Goal: Find specific page/section

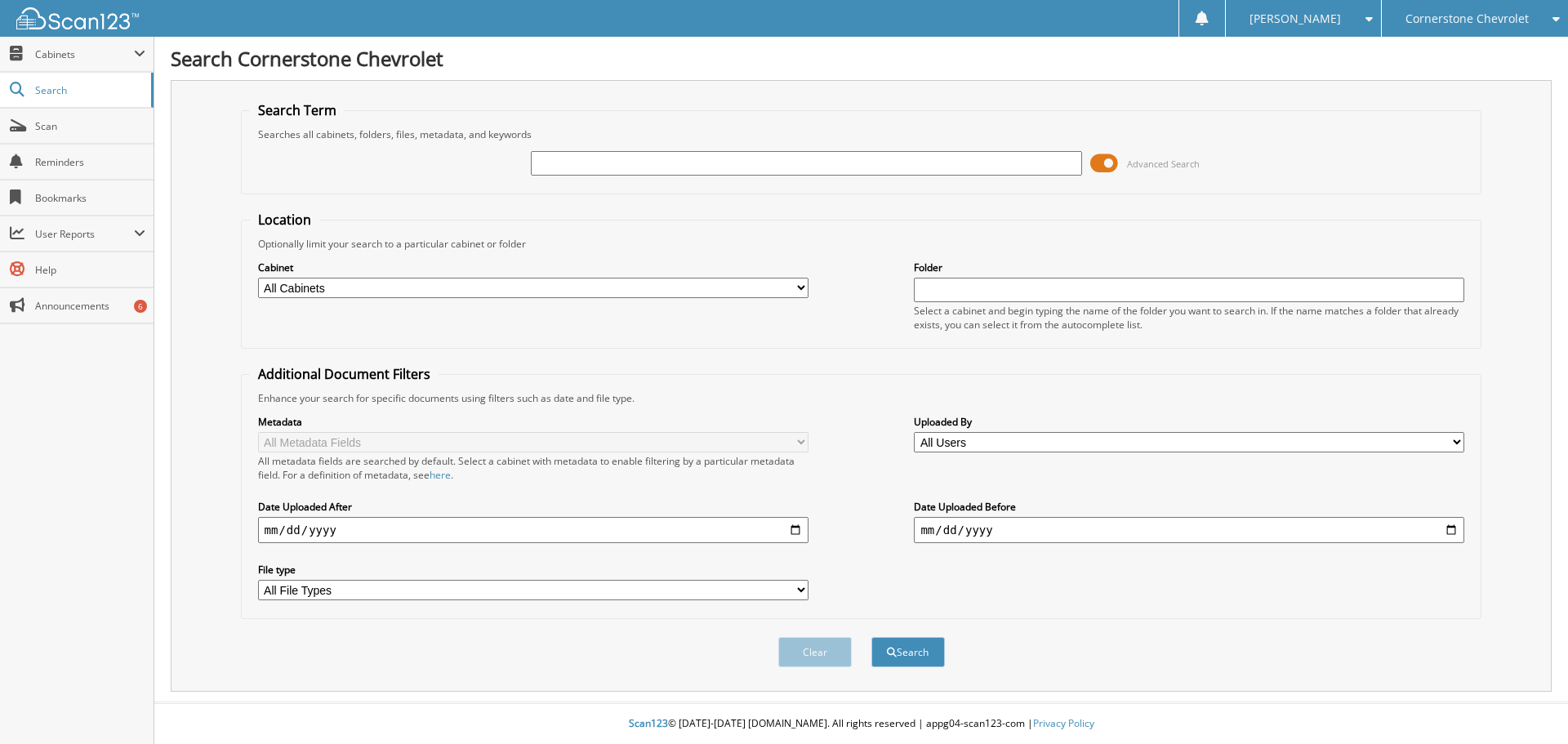
click at [644, 158] on input "text" at bounding box center [805, 163] width 551 height 25
type input "a5589a"
click at [871, 637] on button "Search" at bounding box center [907, 652] width 74 height 30
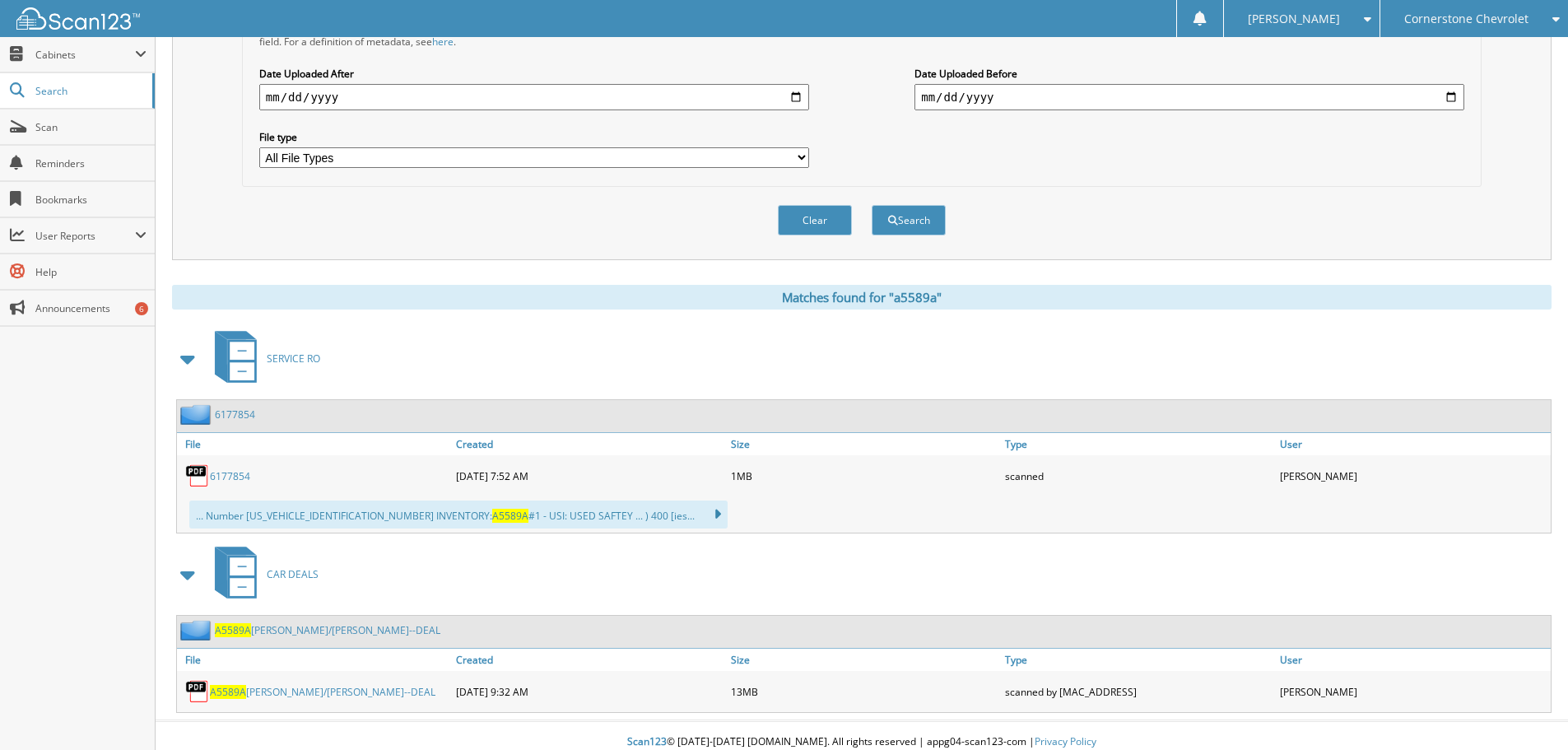
scroll to position [451, 0]
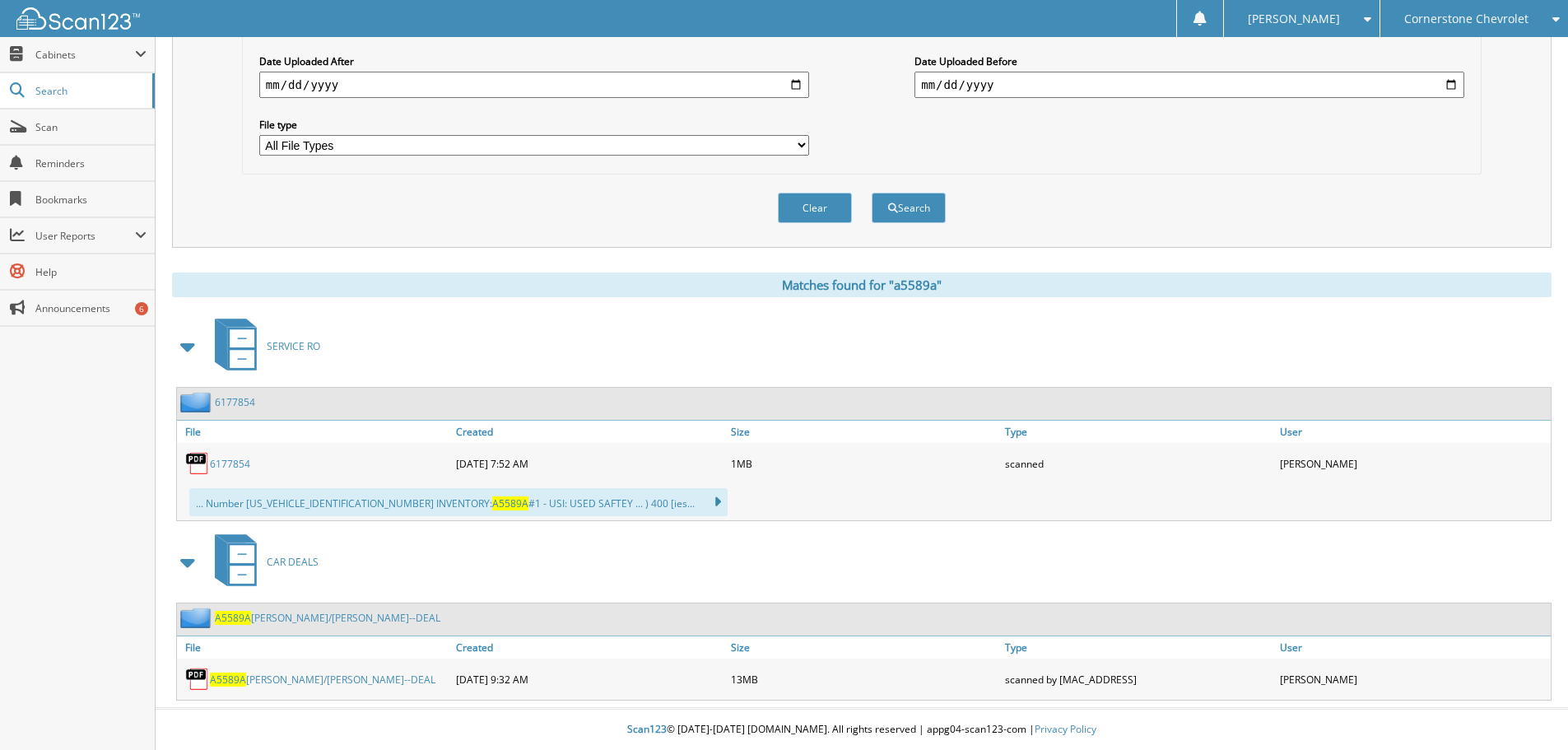
click at [265, 680] on link "A5589A [PERSON_NAME]/[PERSON_NAME]--DEAL" at bounding box center [323, 679] width 226 height 14
